Goal: Transaction & Acquisition: Purchase product/service

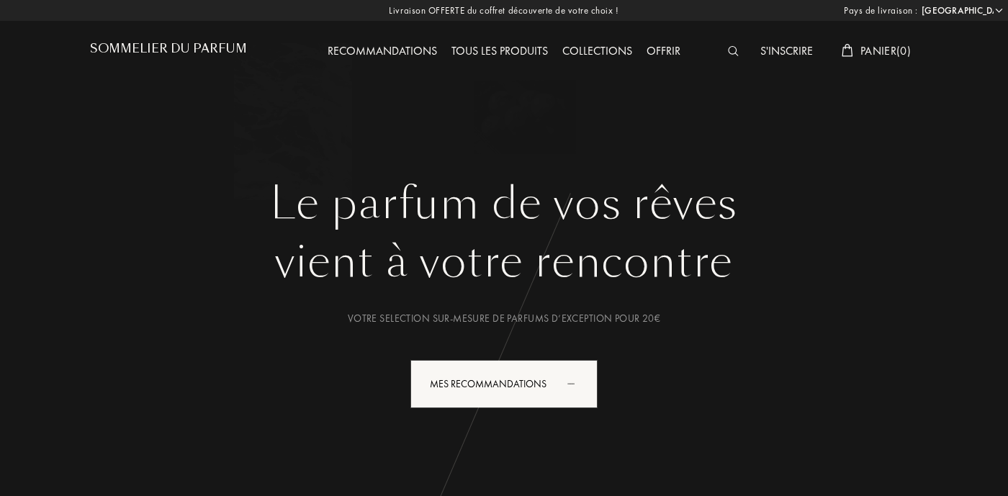
select select "FR"
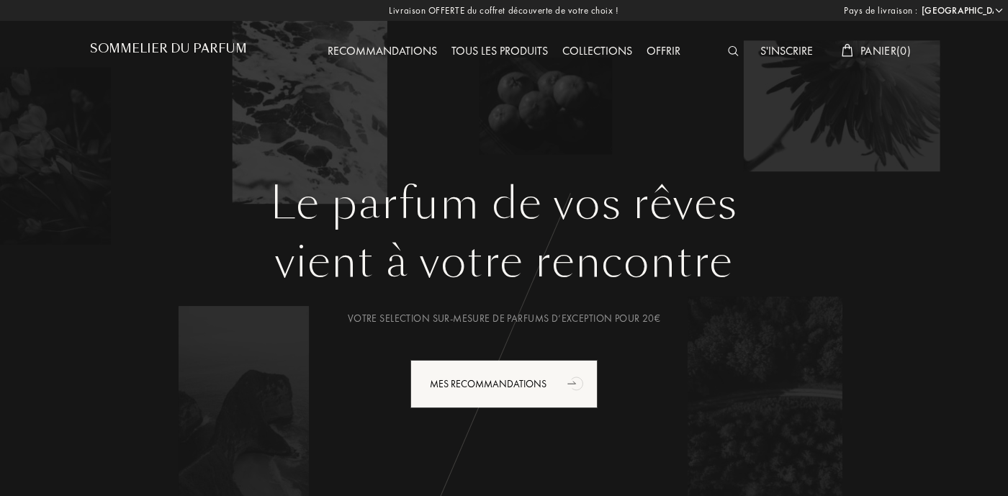
click at [730, 53] on img at bounding box center [733, 51] width 11 height 10
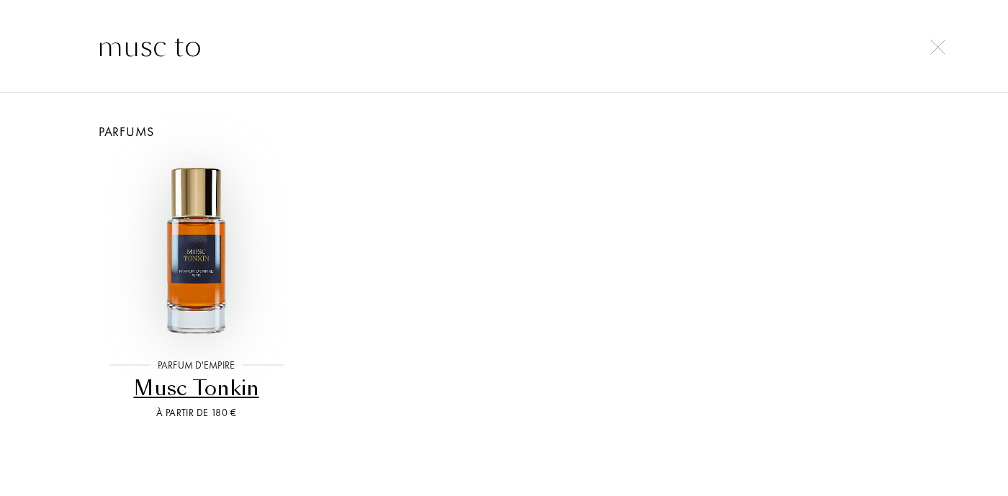
type input "musc to"
click at [202, 252] on img at bounding box center [196, 249] width 185 height 185
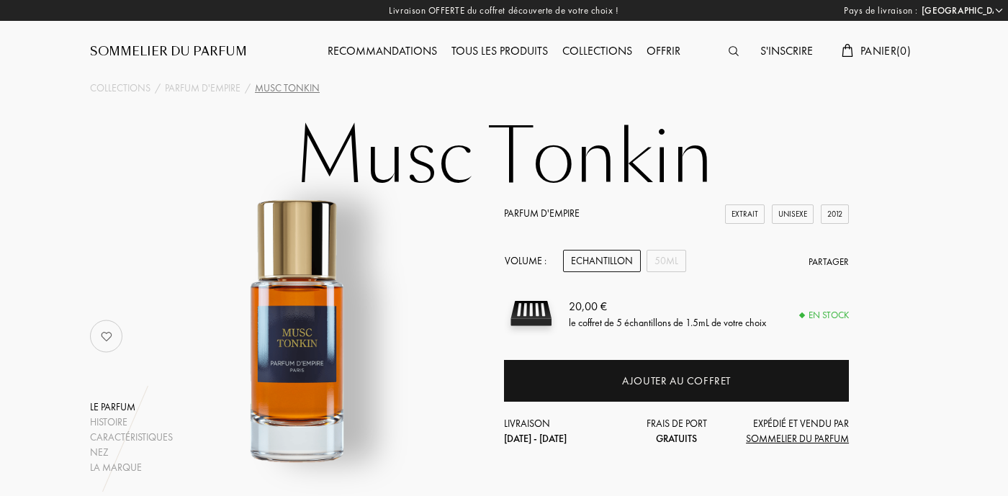
select select "FR"
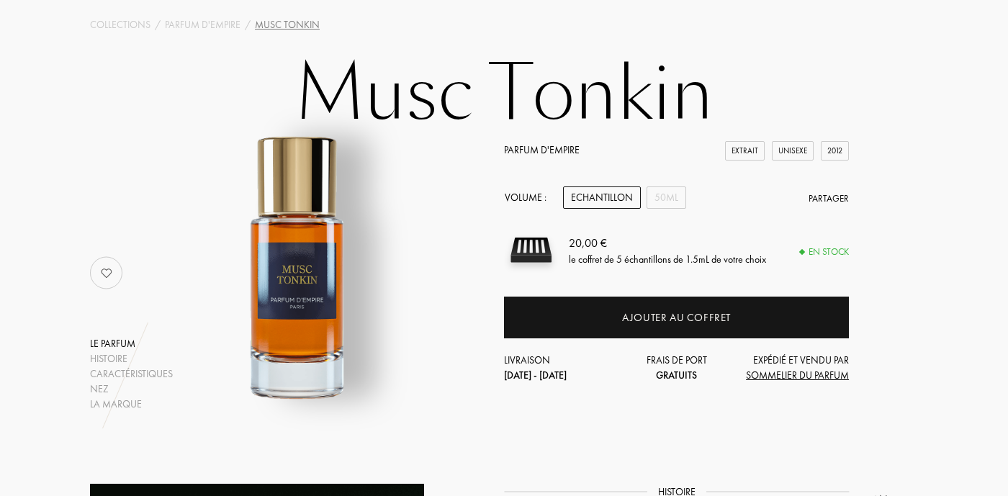
scroll to position [100, 0]
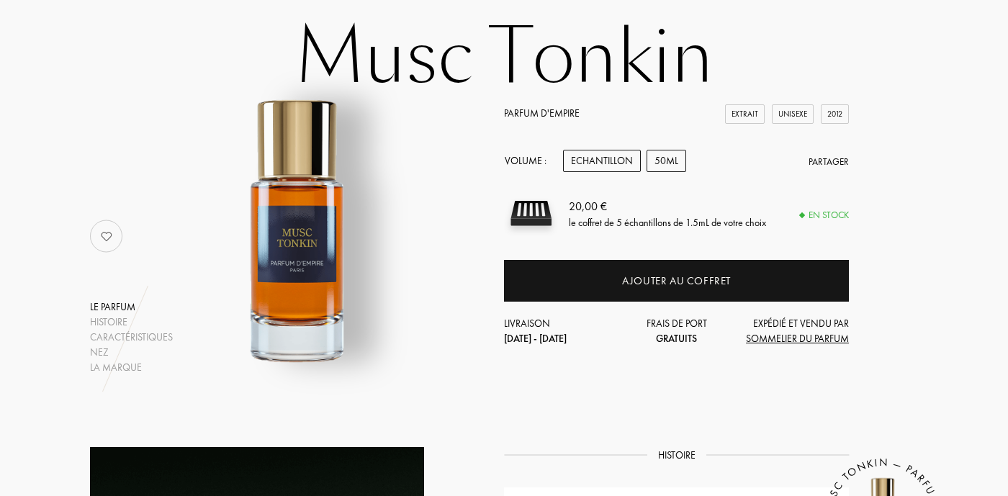
click at [664, 160] on div "50mL" at bounding box center [666, 161] width 40 height 22
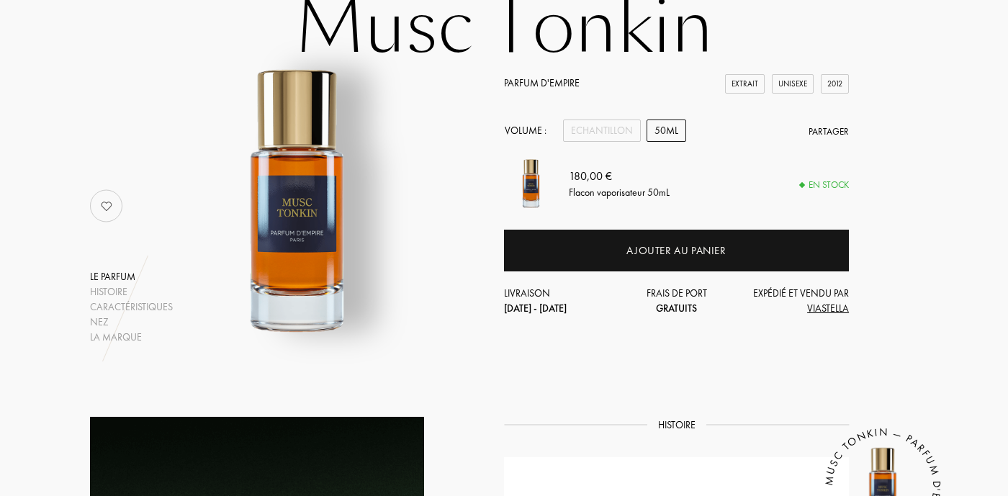
scroll to position [0, 0]
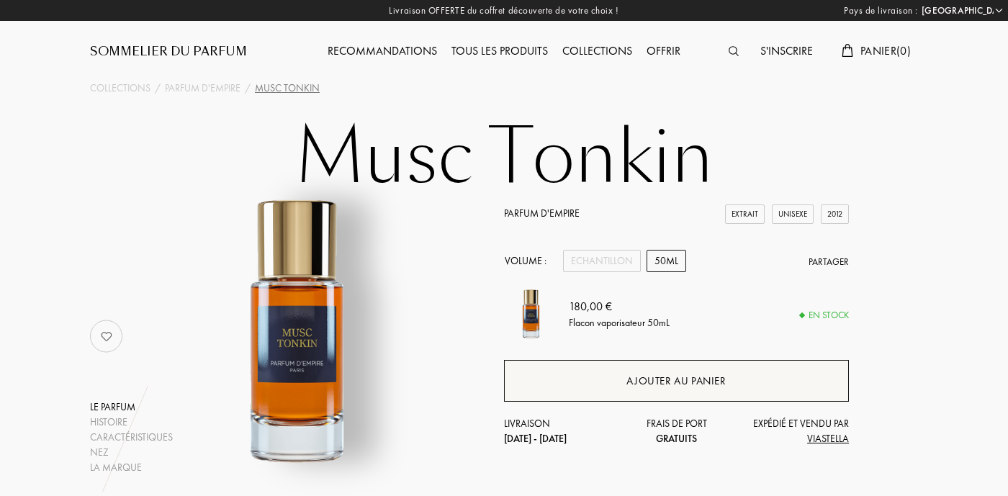
click at [678, 377] on div "Ajouter au panier" at bounding box center [675, 381] width 99 height 17
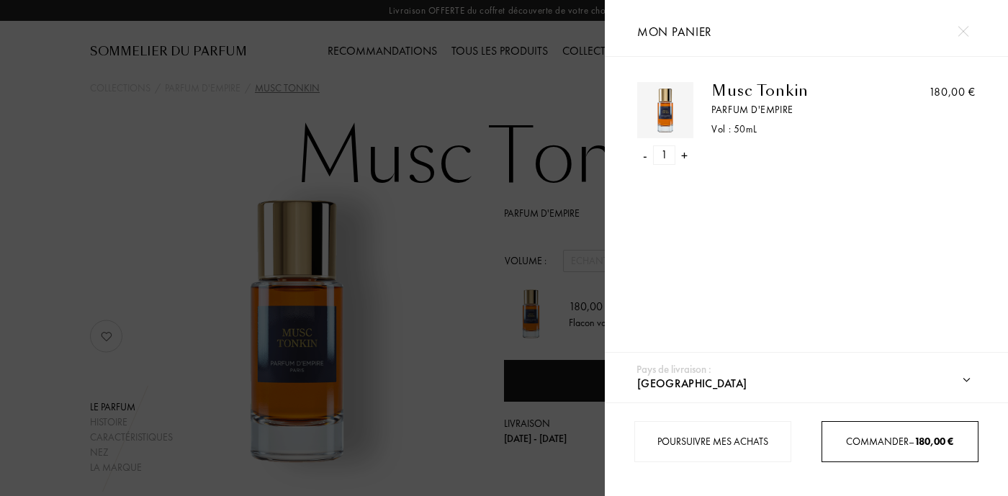
click at [856, 442] on span "Commander – 180,00 €" at bounding box center [899, 441] width 107 height 13
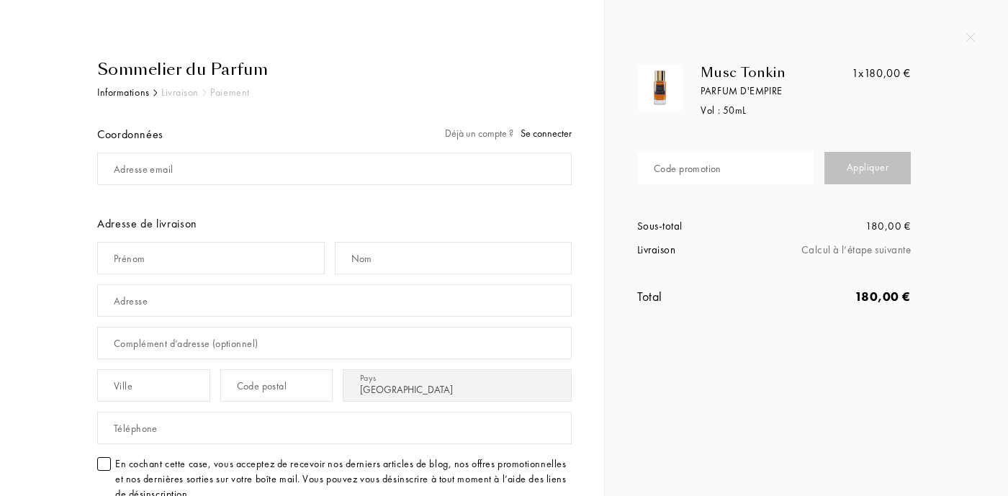
select select "FR"
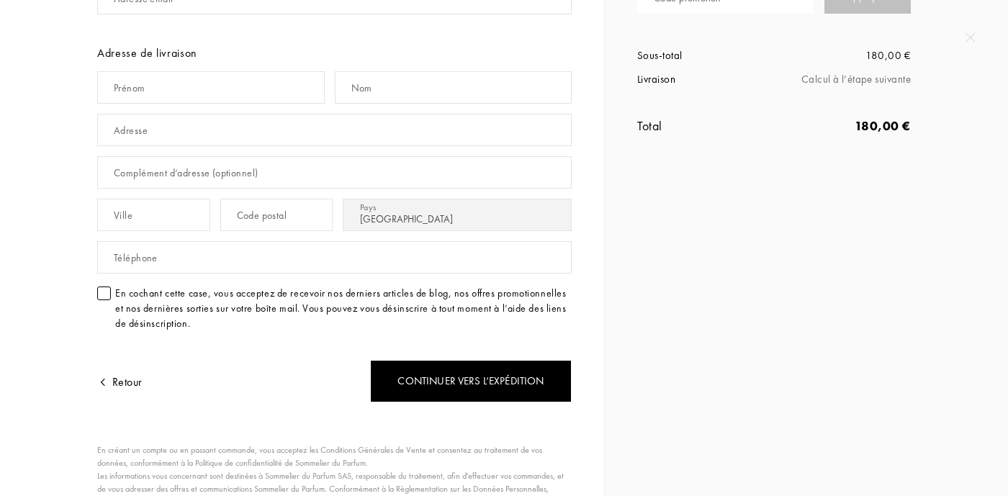
scroll to position [30, 0]
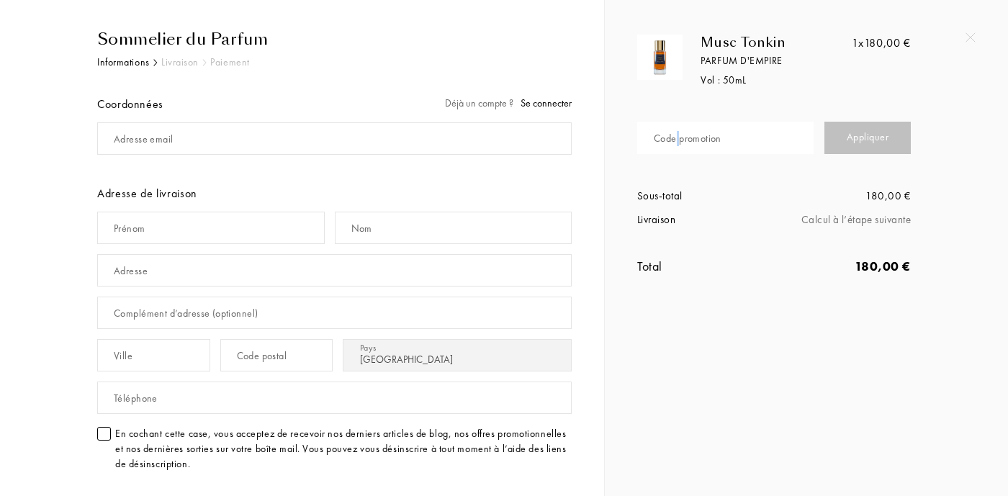
click at [678, 135] on div "Code promotion" at bounding box center [687, 138] width 68 height 15
click at [678, 135] on div "Code promotion" at bounding box center [682, 130] width 58 height 13
type input "REMW6-MYKDA"
click at [877, 143] on div "Appliquer" at bounding box center [867, 138] width 86 height 32
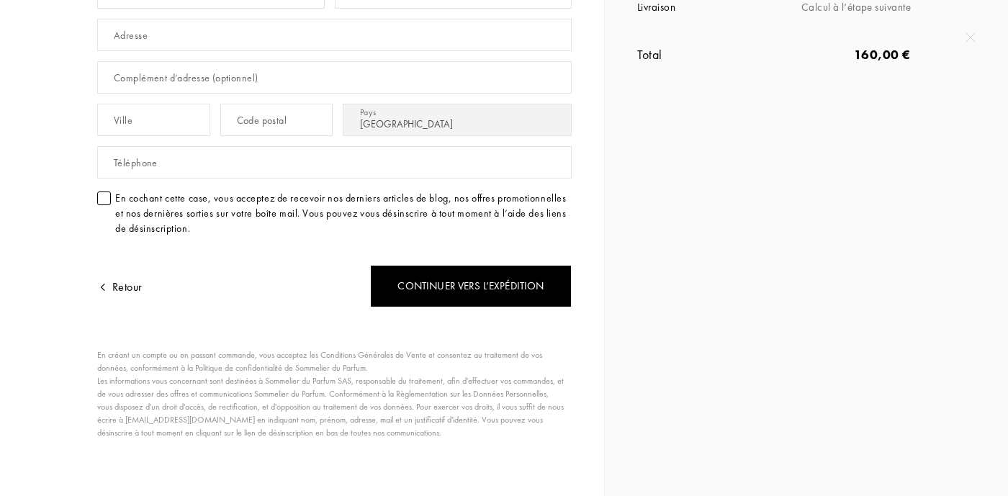
scroll to position [0, 0]
